Goal: Navigation & Orientation: Find specific page/section

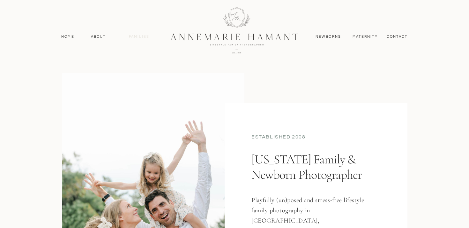
click at [140, 38] on nav "Families" at bounding box center [139, 37] width 29 height 6
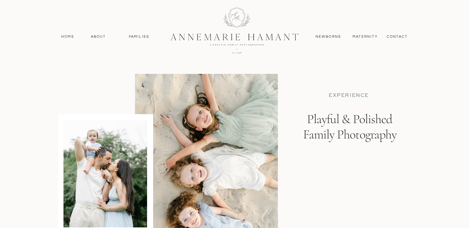
click at [325, 42] on div at bounding box center [234, 29] width 469 height 58
click at [324, 38] on nav "Newborns" at bounding box center [328, 37] width 31 height 6
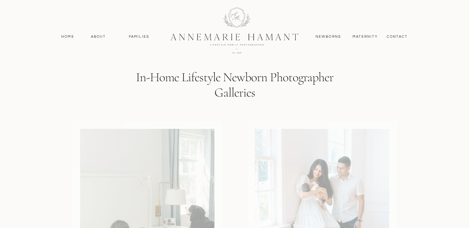
scroll to position [1355, 0]
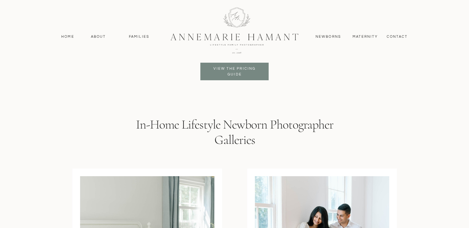
click at [233, 66] on div at bounding box center [234, 30] width 171 height 74
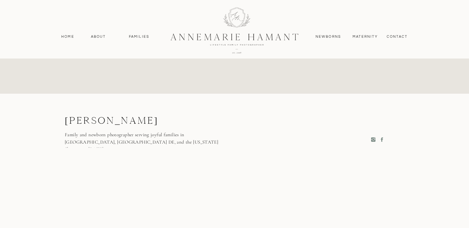
scroll to position [3241, 0]
